Goal: Communication & Community: Answer question/provide support

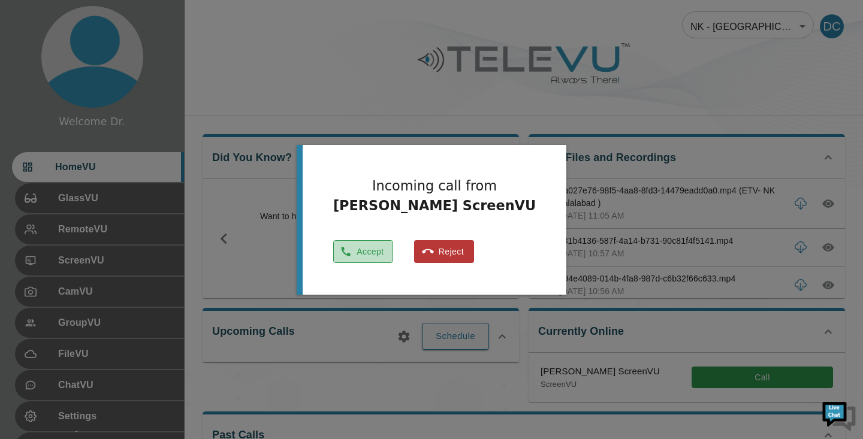
click at [371, 251] on button "Accept" at bounding box center [363, 251] width 60 height 23
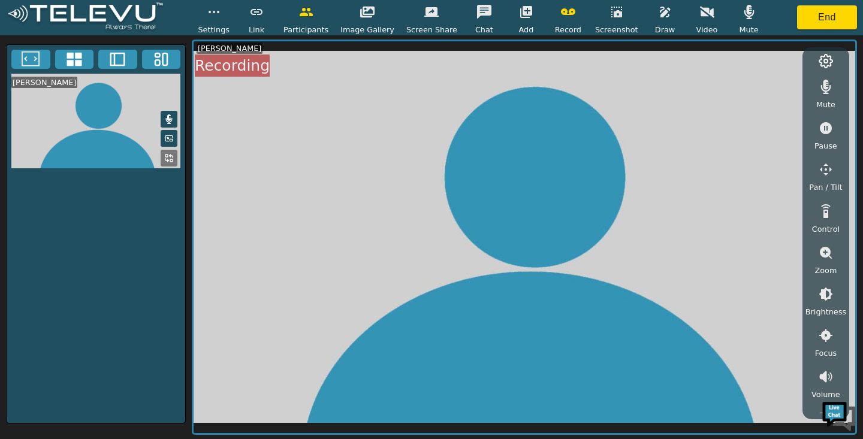
click at [744, 13] on icon "button" at bounding box center [749, 12] width 10 height 14
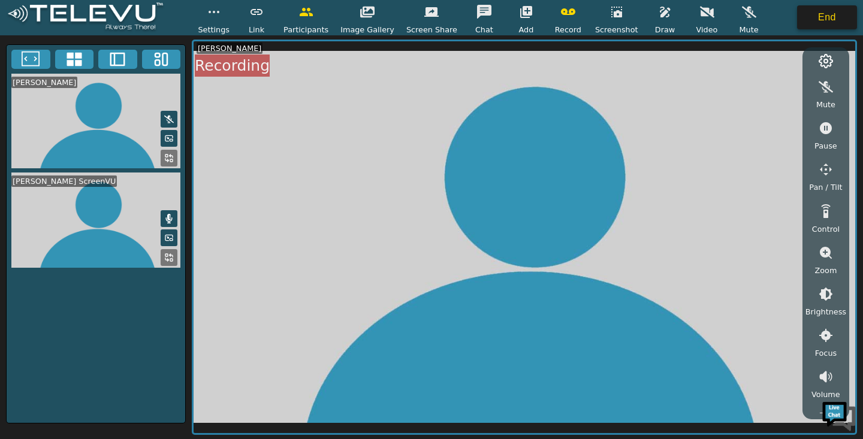
click at [829, 19] on button "End" at bounding box center [827, 17] width 60 height 24
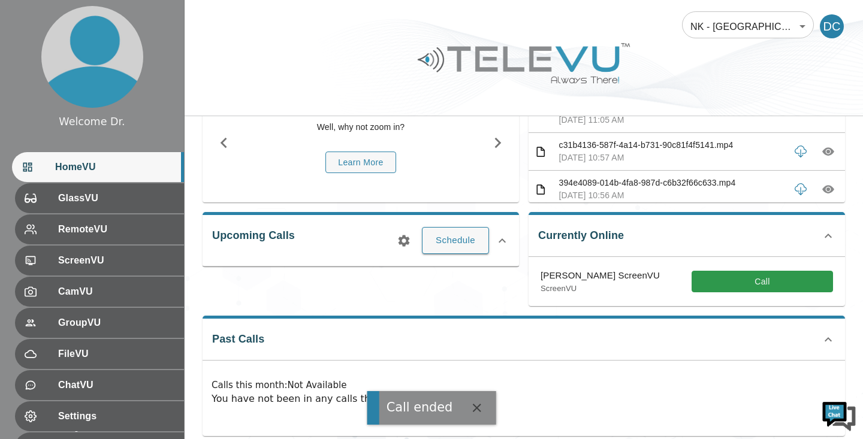
scroll to position [92, 0]
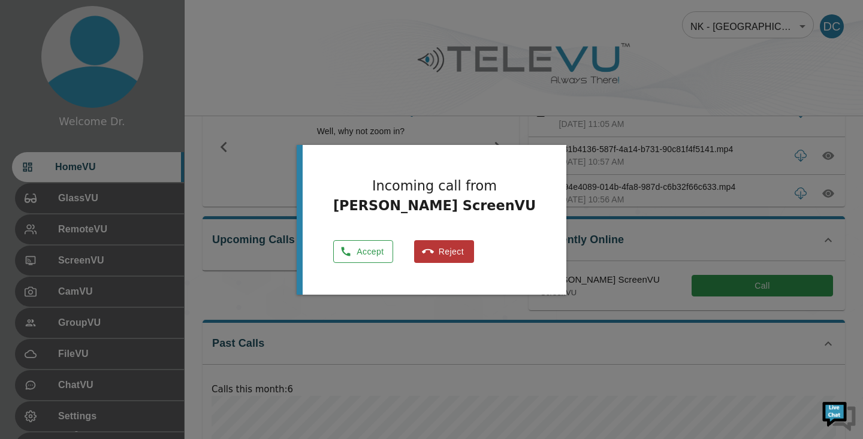
click at [369, 249] on button "Accept" at bounding box center [363, 251] width 60 height 23
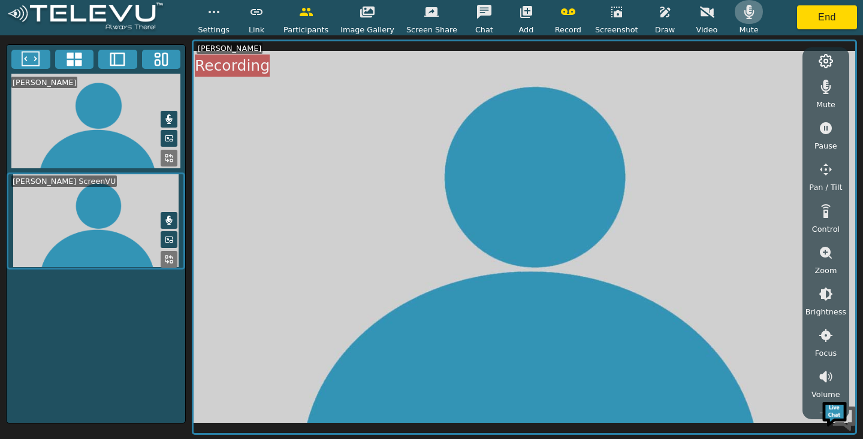
click at [744, 13] on icon "button" at bounding box center [749, 12] width 10 height 14
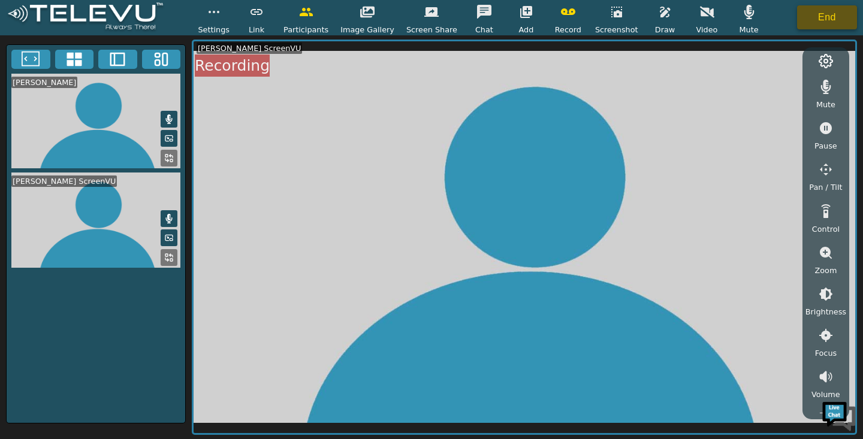
click at [827, 17] on button "End" at bounding box center [827, 17] width 60 height 24
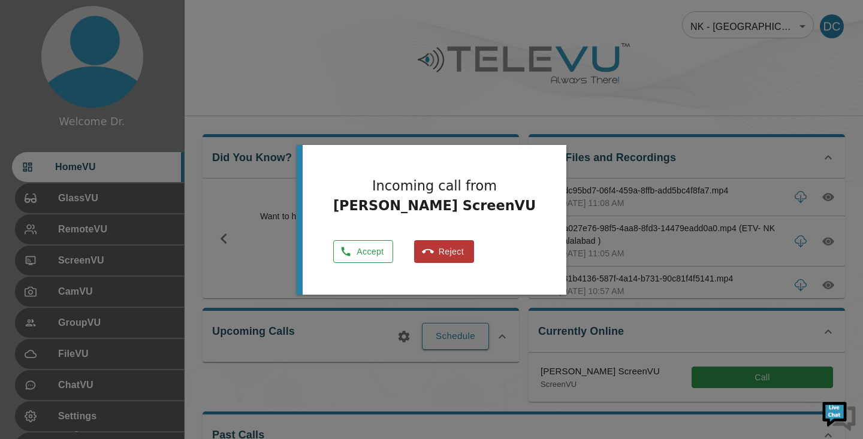
click at [367, 248] on button "Accept" at bounding box center [363, 251] width 60 height 23
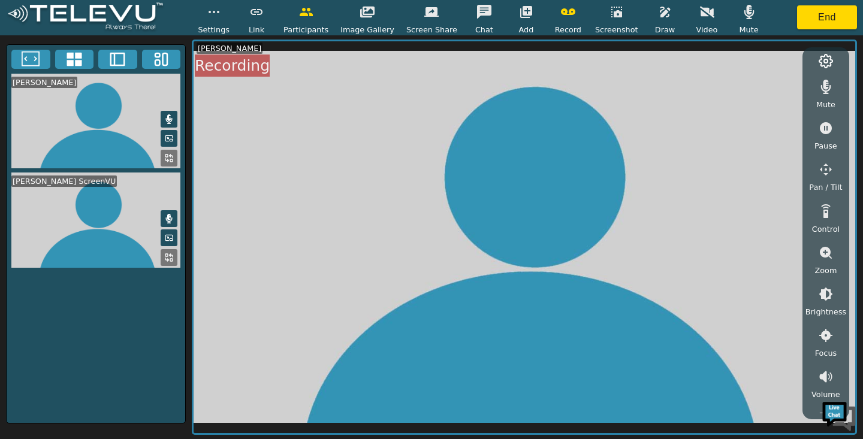
click at [744, 13] on icon "button" at bounding box center [749, 12] width 10 height 14
